Goal: Task Accomplishment & Management: Manage account settings

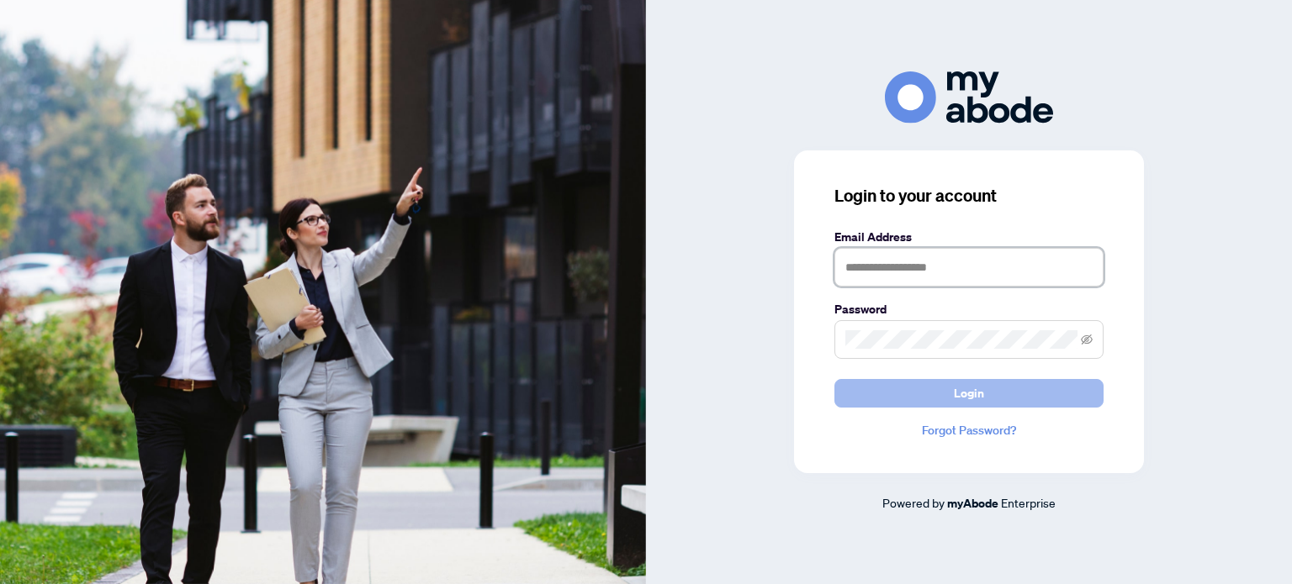
type input "**********"
click at [989, 390] on button "Login" at bounding box center [968, 393] width 269 height 29
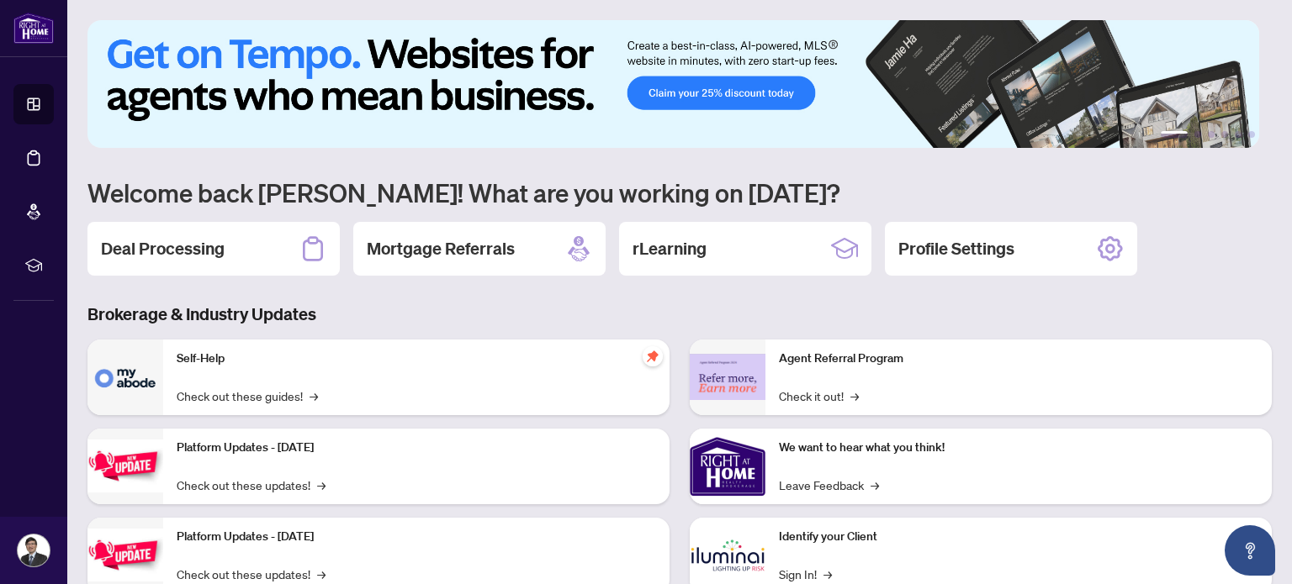
click at [225, 235] on div "Deal Processing" at bounding box center [213, 249] width 252 height 54
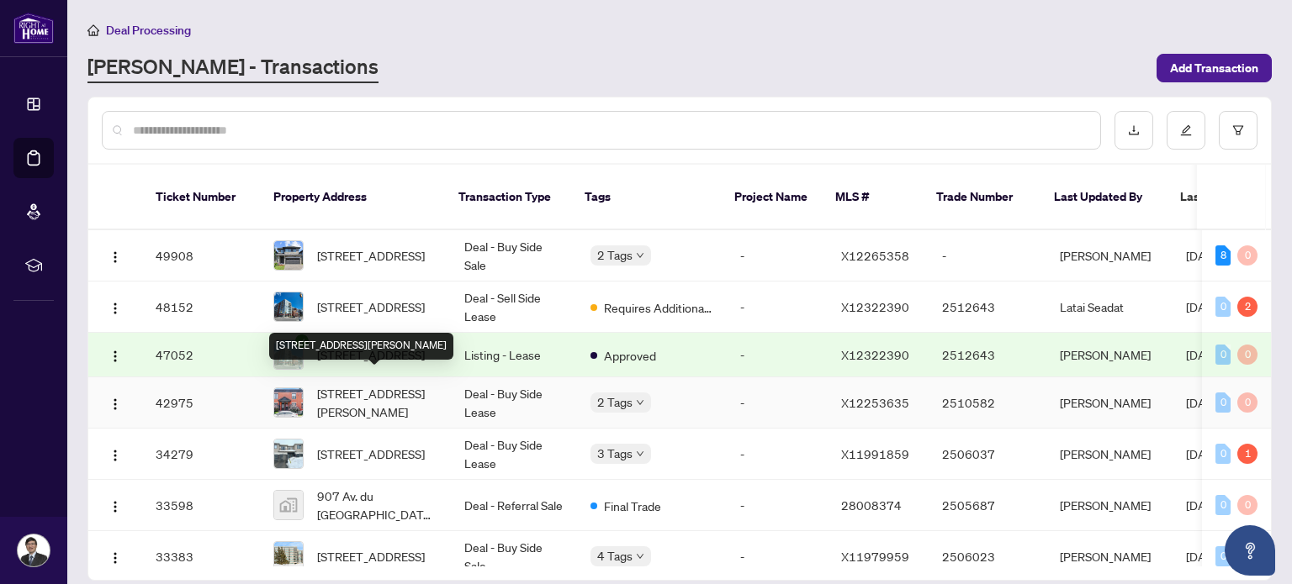
click at [390, 384] on span "[STREET_ADDRESS][PERSON_NAME]" at bounding box center [377, 402] width 120 height 37
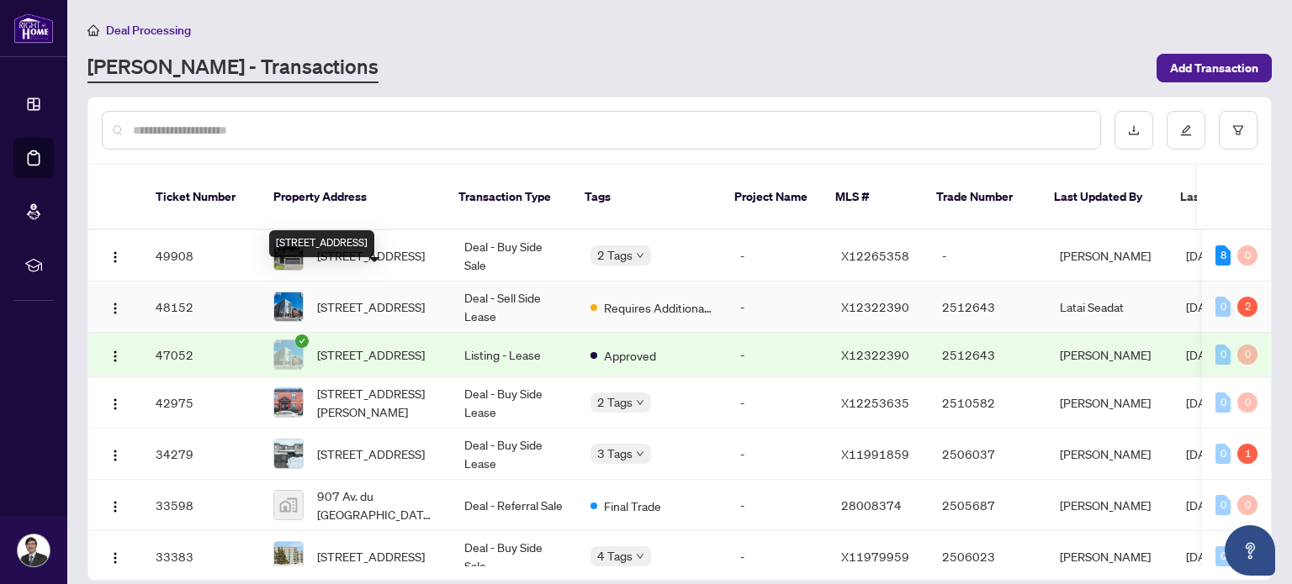
click at [394, 298] on span "[STREET_ADDRESS]" at bounding box center [371, 307] width 108 height 18
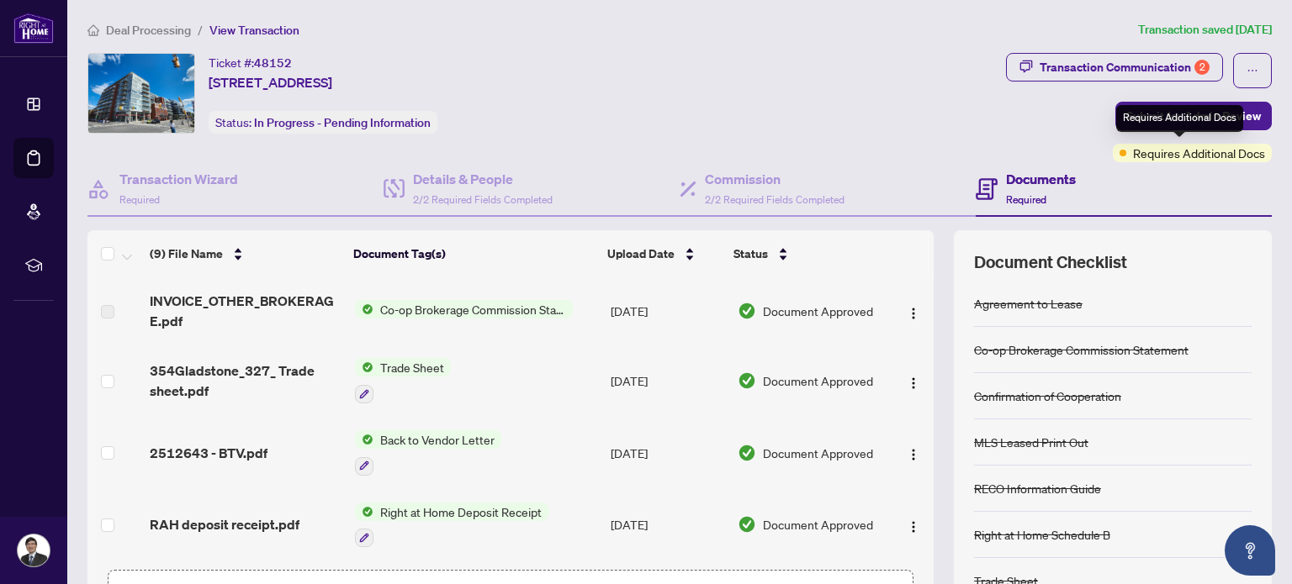
click at [1149, 155] on span "Requires Additional Docs" at bounding box center [1199, 153] width 132 height 18
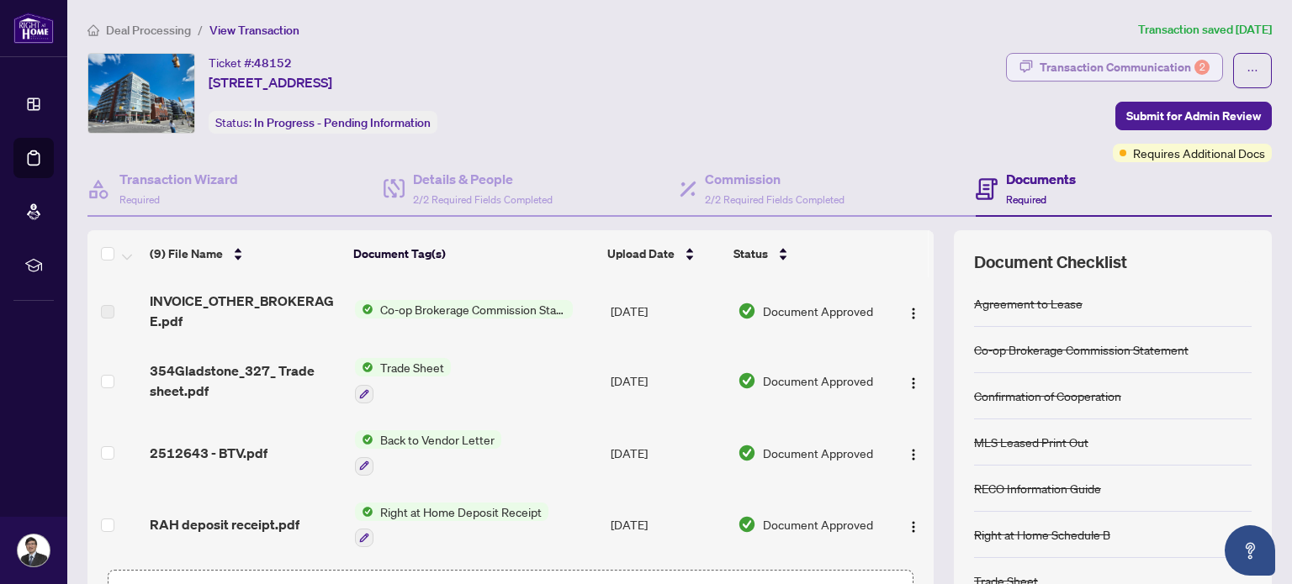
click at [1145, 70] on div "Transaction Communication 2" at bounding box center [1124, 67] width 170 height 27
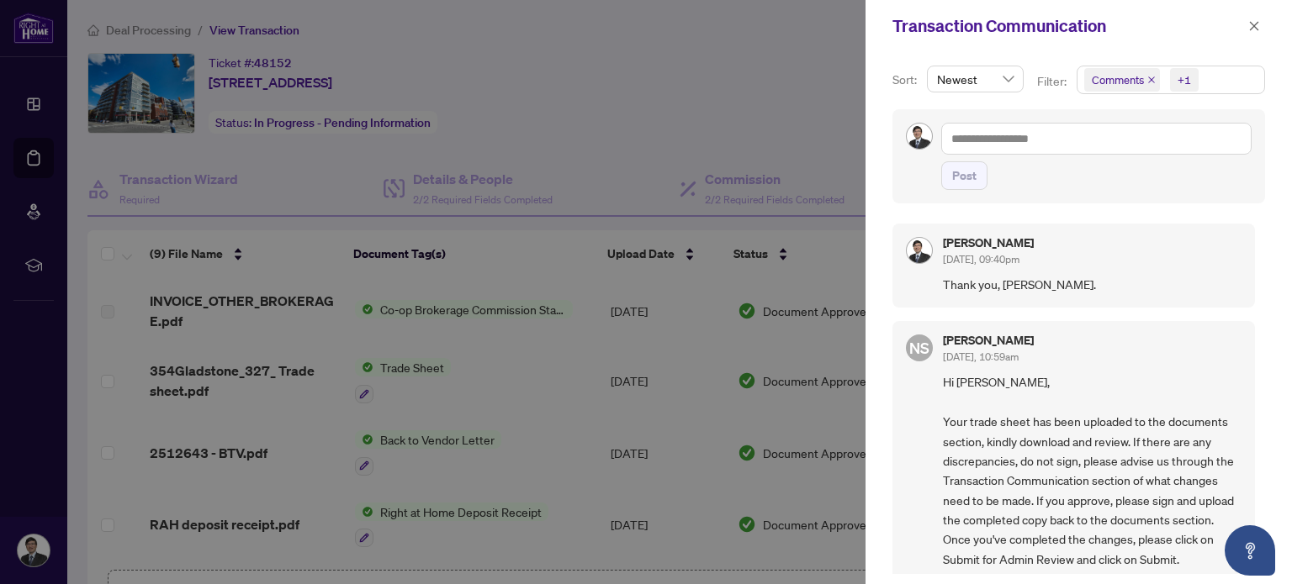
click at [716, 93] on div at bounding box center [646, 292] width 1292 height 584
click at [1251, 20] on icon "close" at bounding box center [1254, 26] width 12 height 12
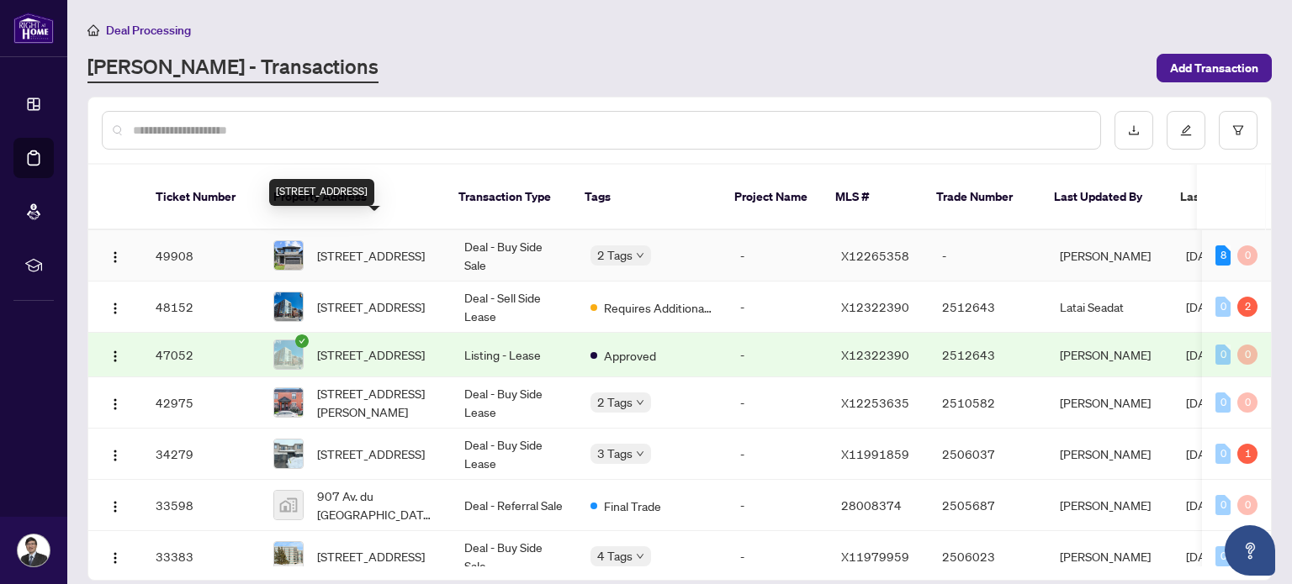
click at [326, 246] on span "[STREET_ADDRESS]" at bounding box center [371, 255] width 108 height 18
